Goal: Task Accomplishment & Management: Use online tool/utility

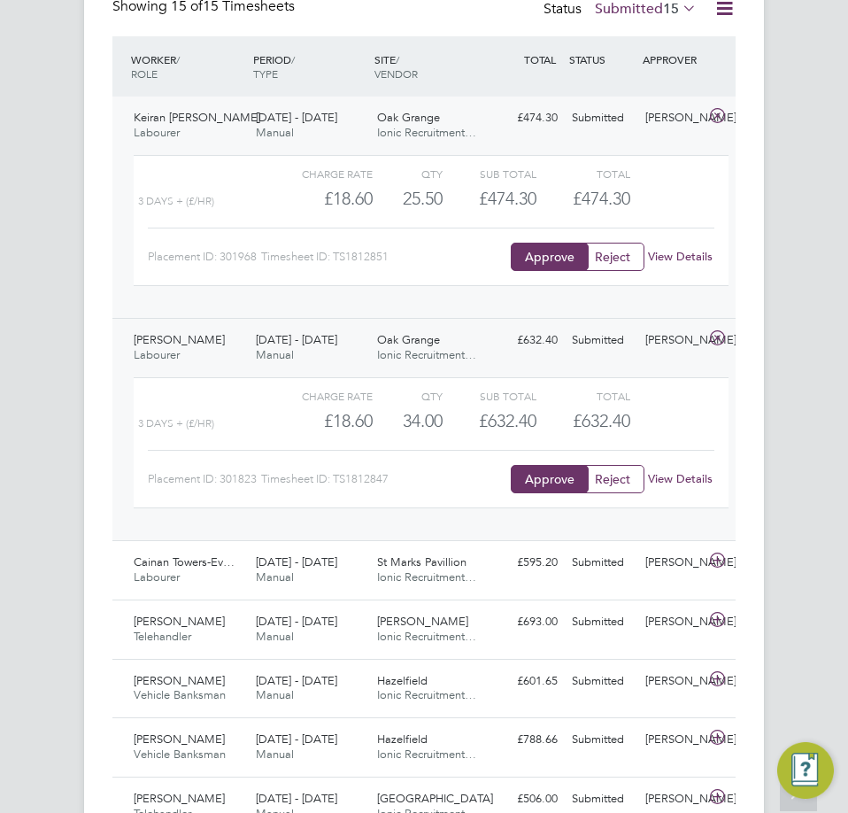
click at [356, 129] on div "[DATE] - [DATE] Manual" at bounding box center [310, 126] width 122 height 44
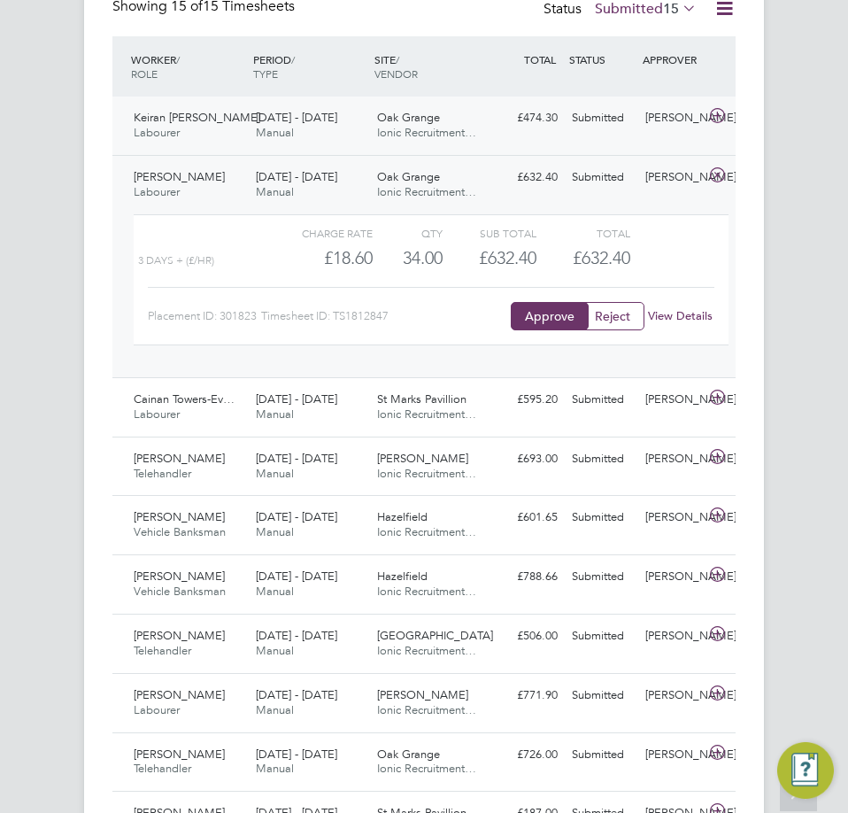
click at [356, 129] on div "[DATE] - [DATE] Manual" at bounding box center [310, 126] width 122 height 44
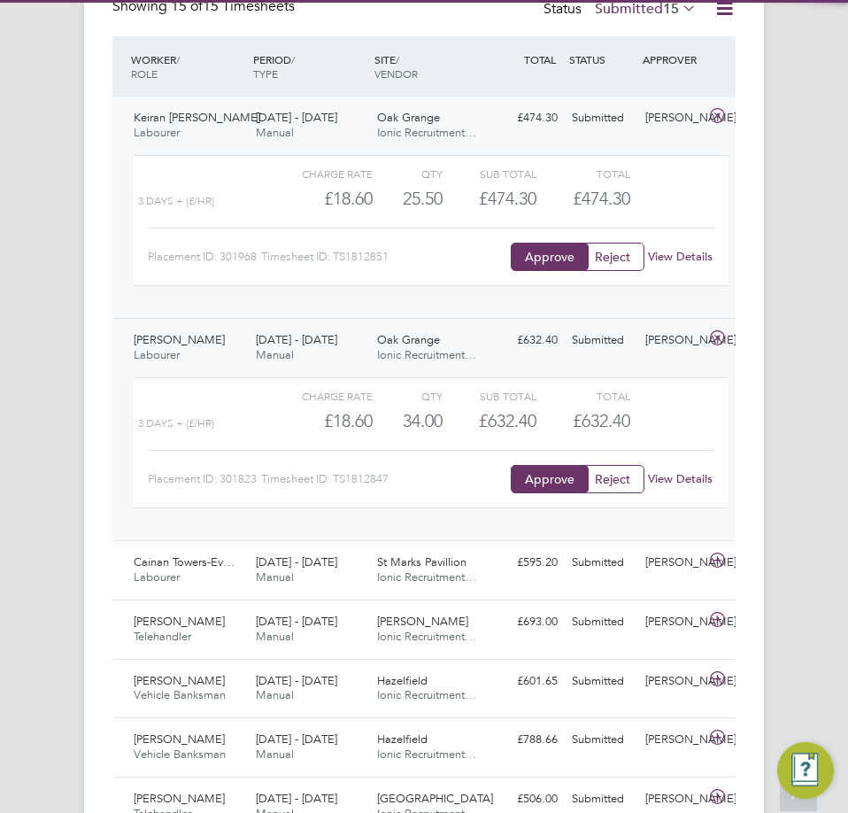
click at [356, 129] on div "[DATE] - [DATE] Manual" at bounding box center [310, 126] width 122 height 44
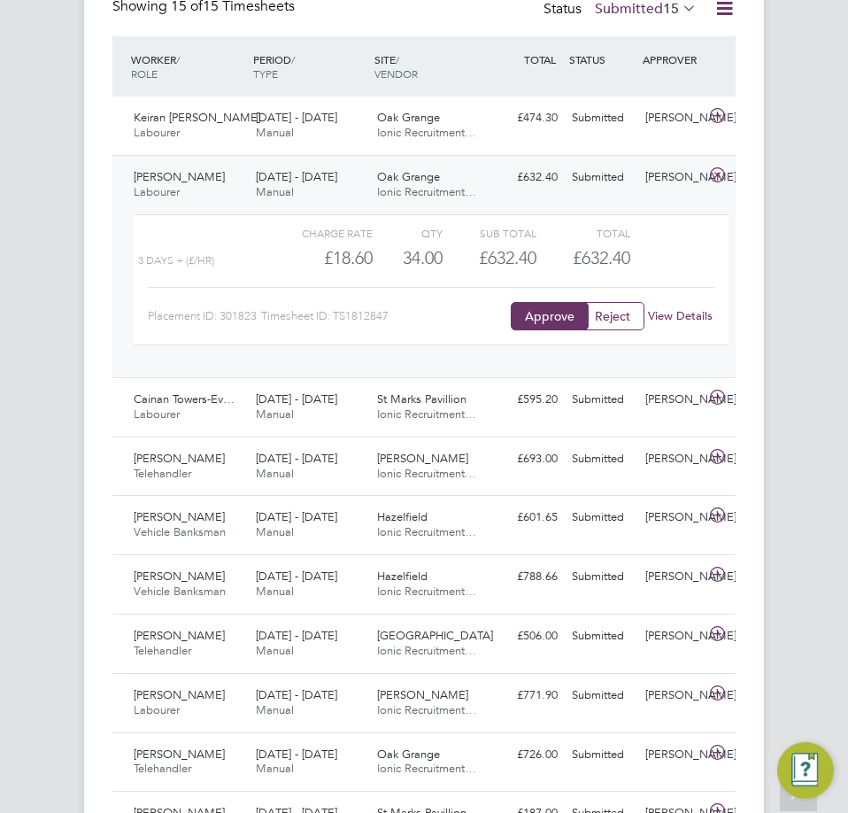
click at [351, 165] on div "[DATE] - [DATE] Manual" at bounding box center [310, 185] width 122 height 44
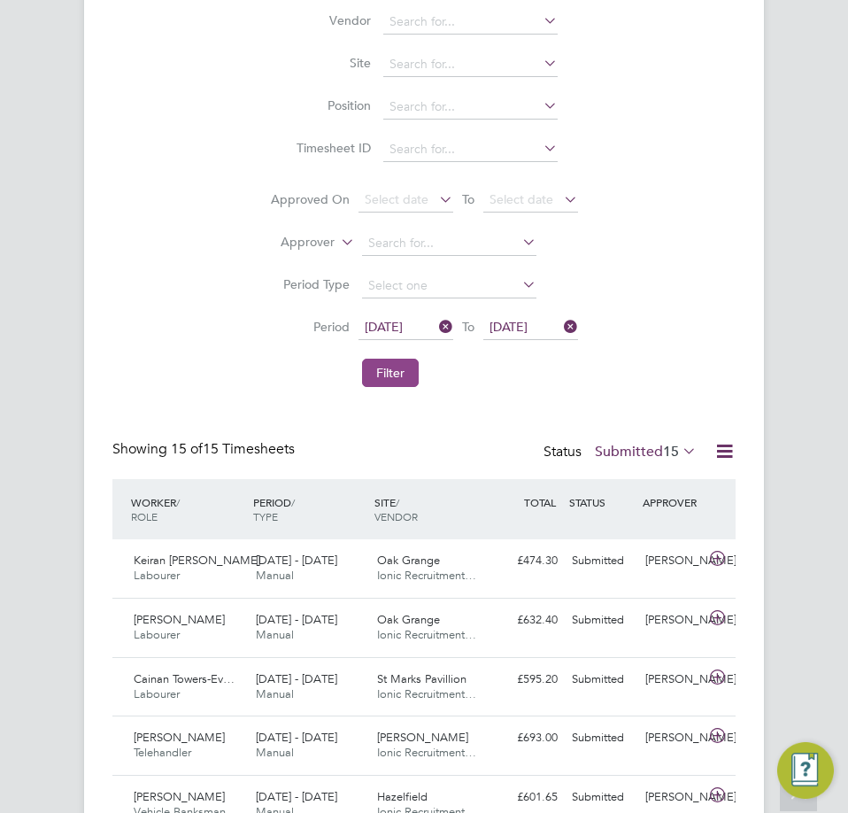
click at [393, 380] on button "Filter" at bounding box center [390, 373] width 57 height 28
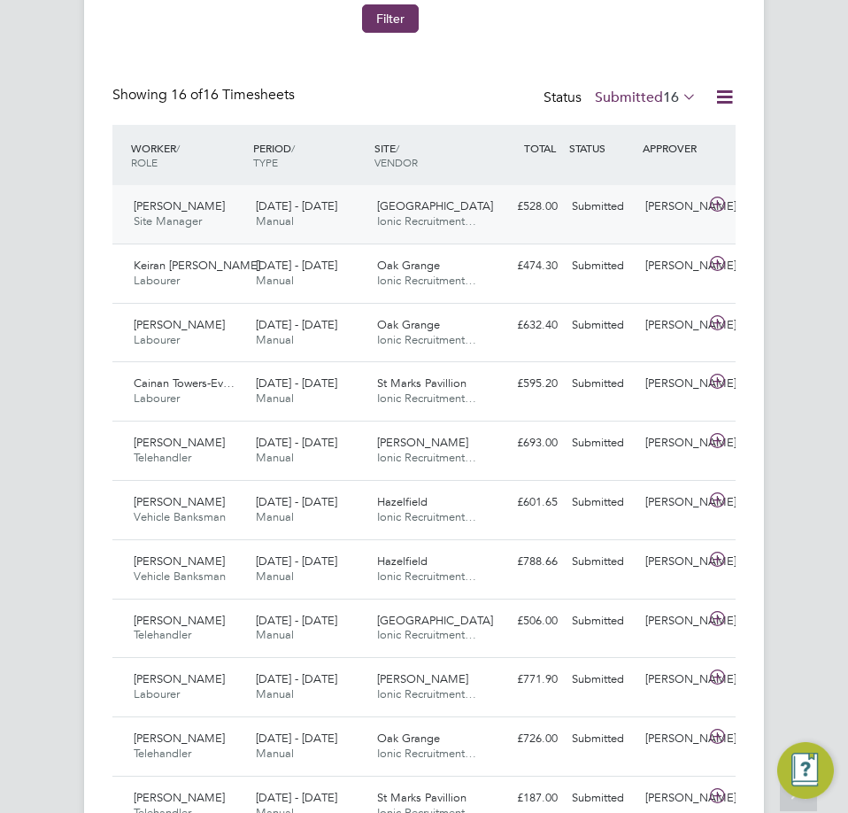
click at [428, 208] on span "[GEOGRAPHIC_DATA]" at bounding box center [435, 205] width 116 height 15
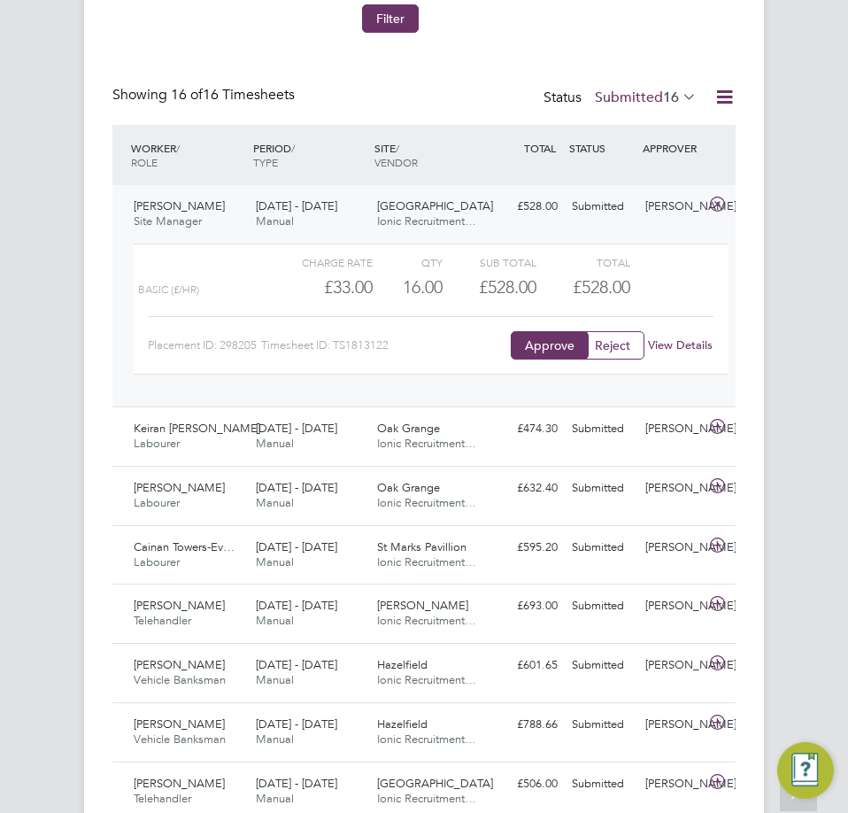
click at [437, 218] on span "Ionic Recruitment…" at bounding box center [426, 220] width 99 height 15
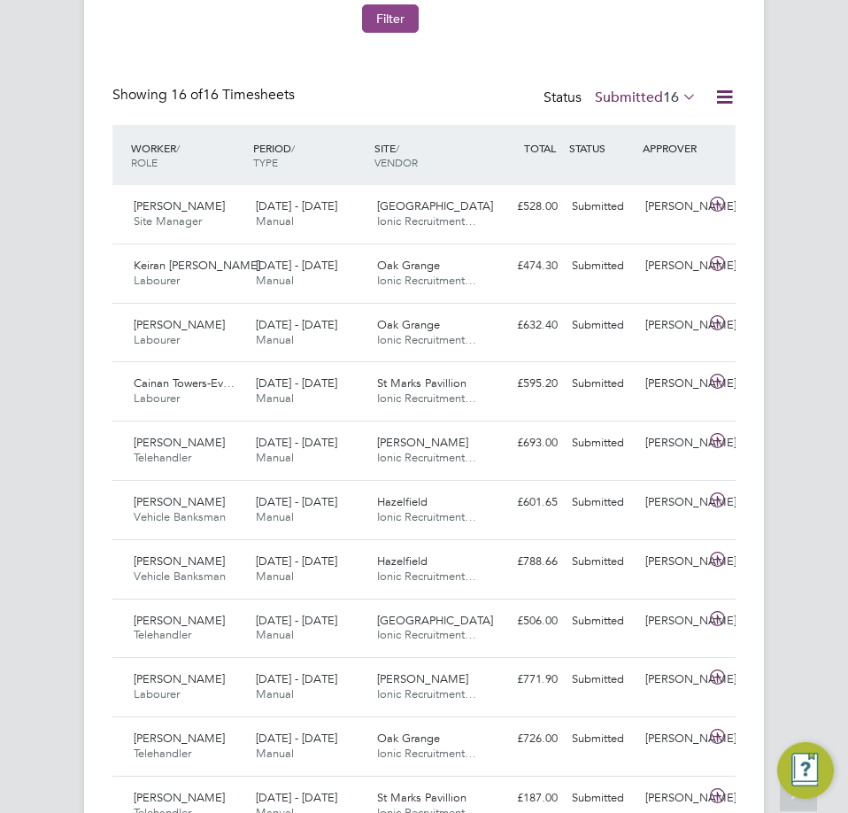
click at [382, 17] on button "Filter" at bounding box center [390, 18] width 57 height 28
click at [645, 91] on label "Submitted 16" at bounding box center [646, 98] width 102 height 18
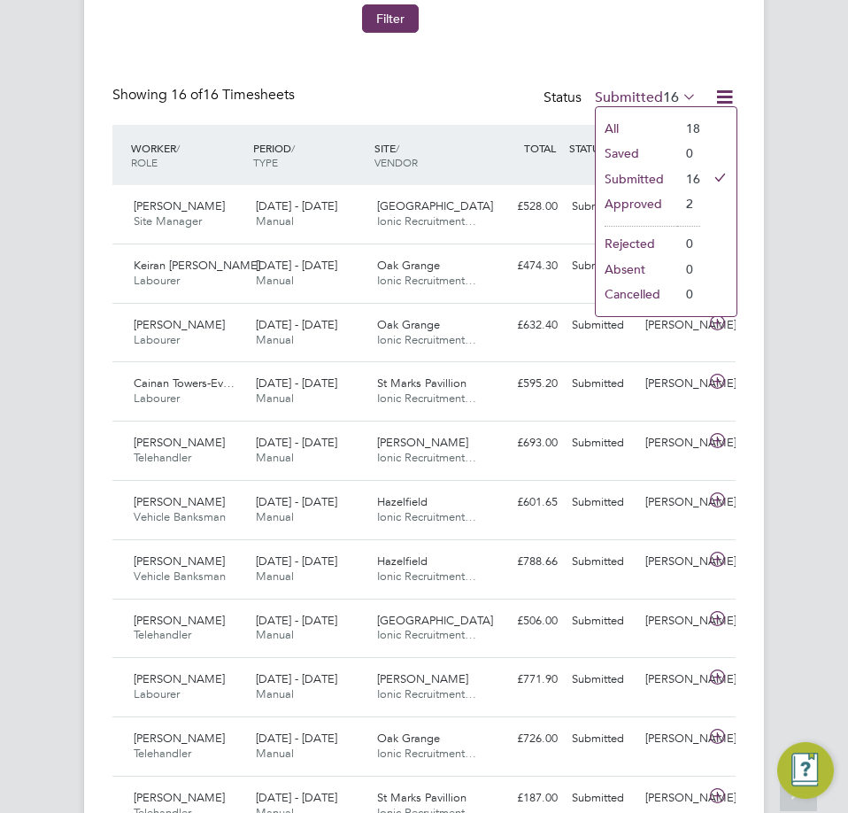
click at [631, 196] on li "Approved" at bounding box center [636, 203] width 81 height 25
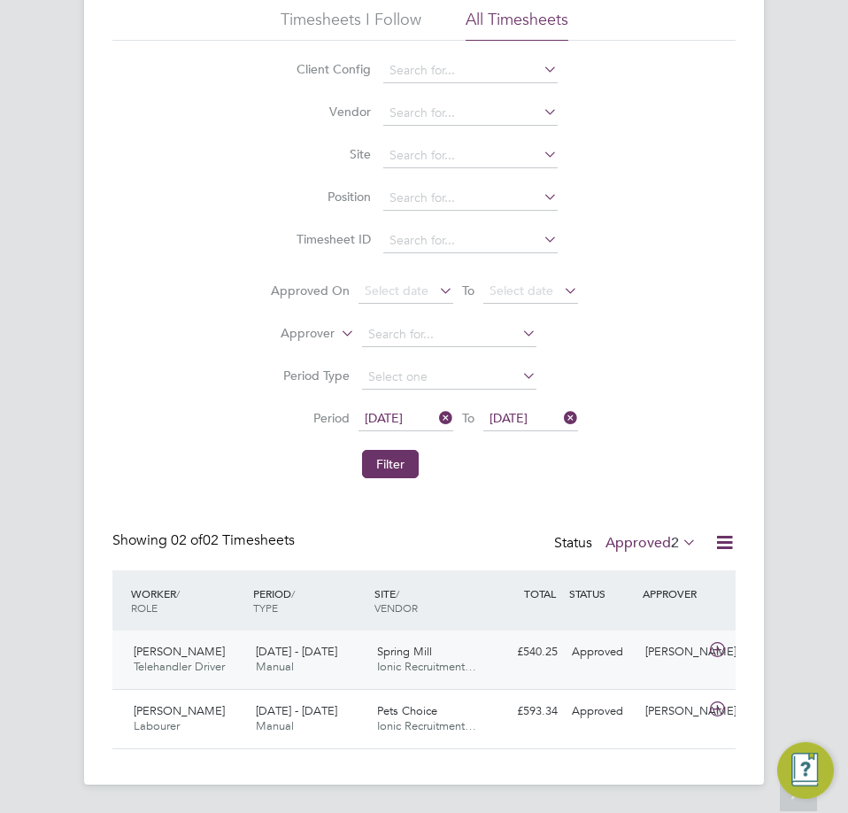
click at [276, 655] on span "[DATE] - [DATE]" at bounding box center [296, 651] width 81 height 15
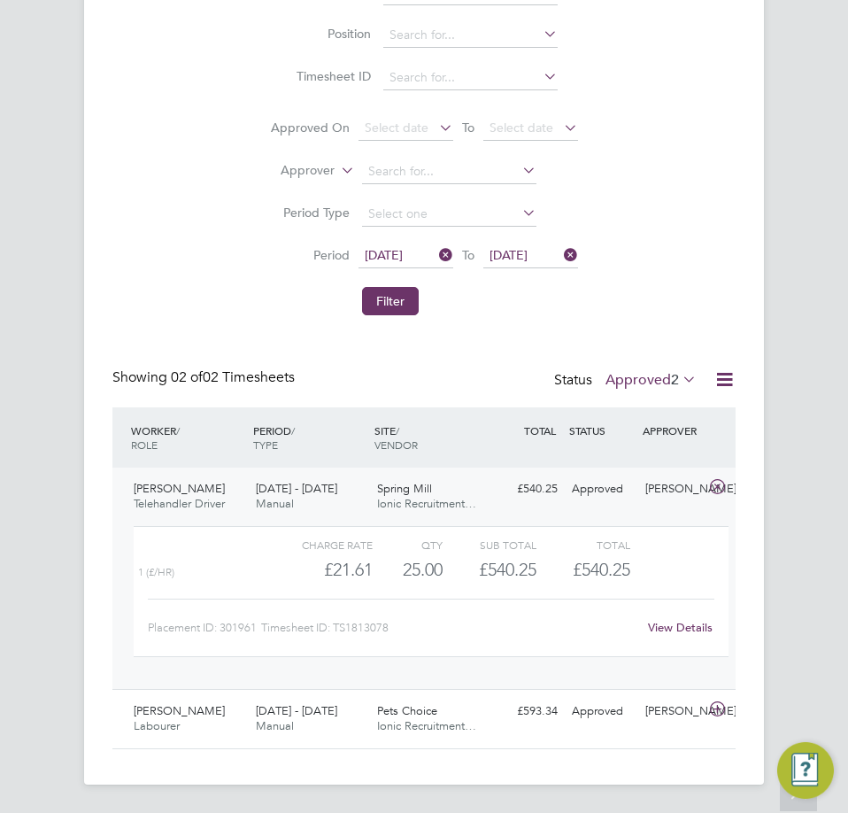
click at [397, 489] on span "Spring Mill" at bounding box center [404, 488] width 55 height 15
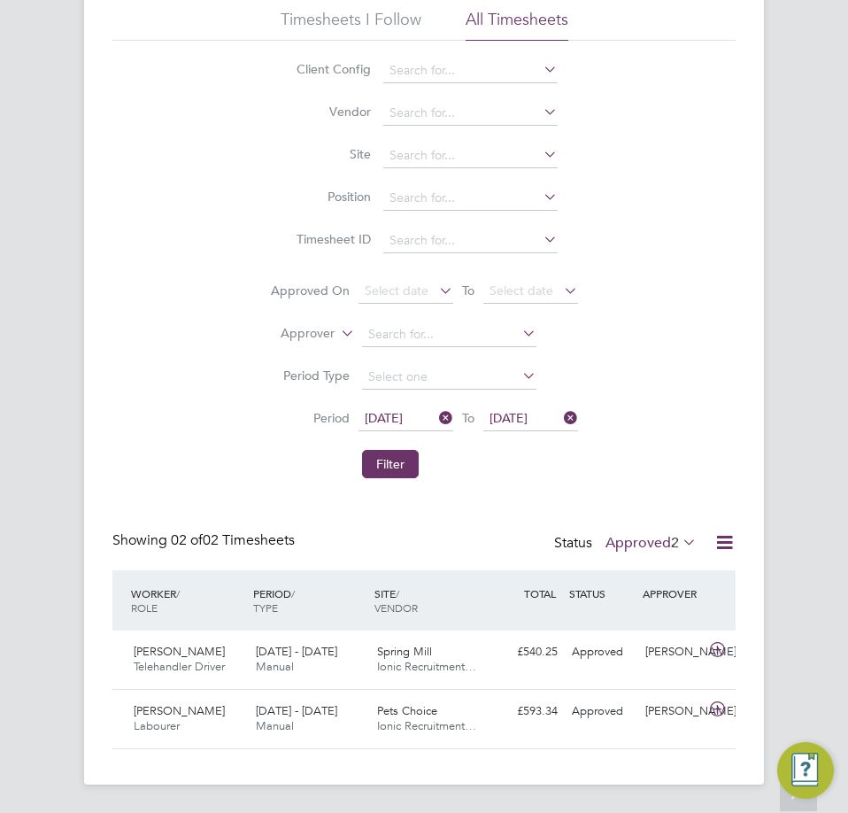
click at [671, 544] on span "2" at bounding box center [675, 543] width 8 height 18
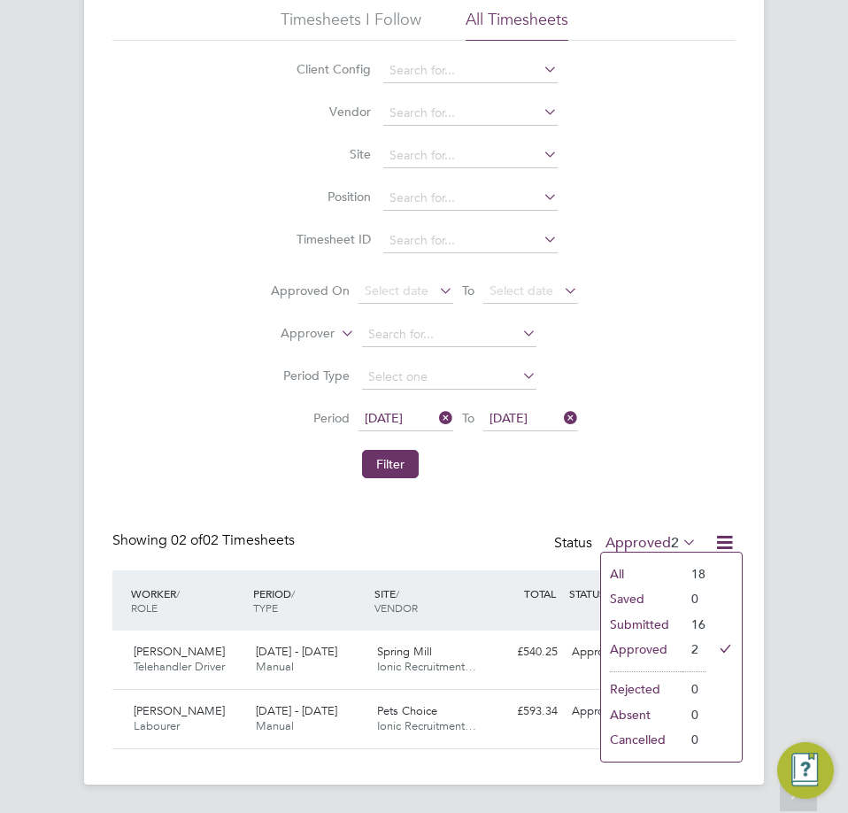
click at [656, 618] on li "Submitted" at bounding box center [641, 624] width 81 height 25
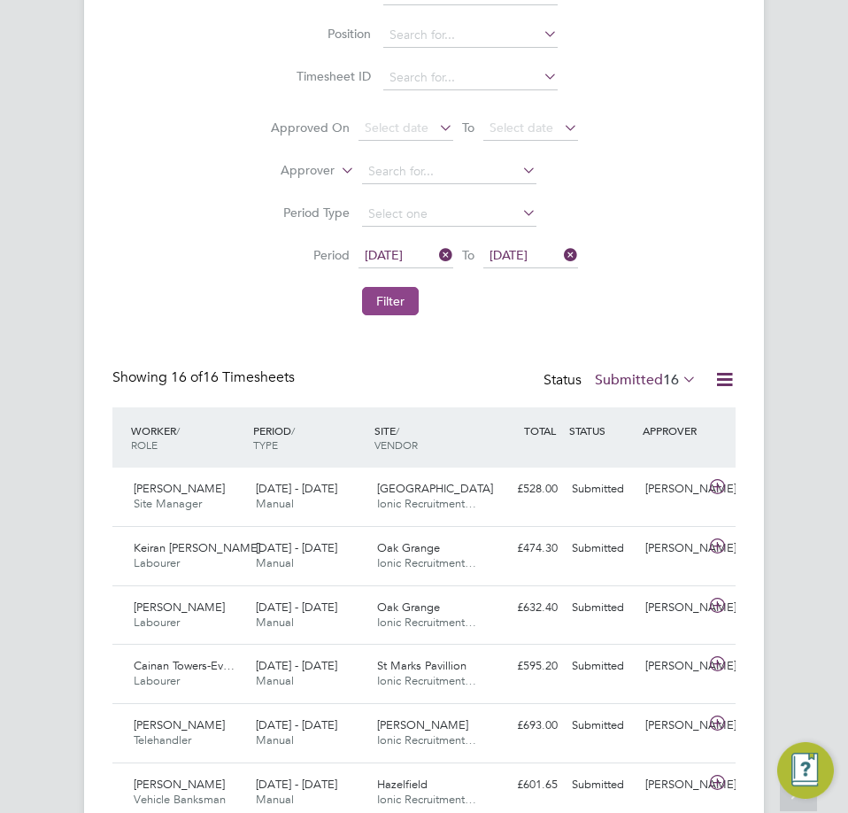
click at [399, 297] on button "Filter" at bounding box center [390, 301] width 57 height 28
